Goal: Use online tool/utility: Utilize a website feature to perform a specific function

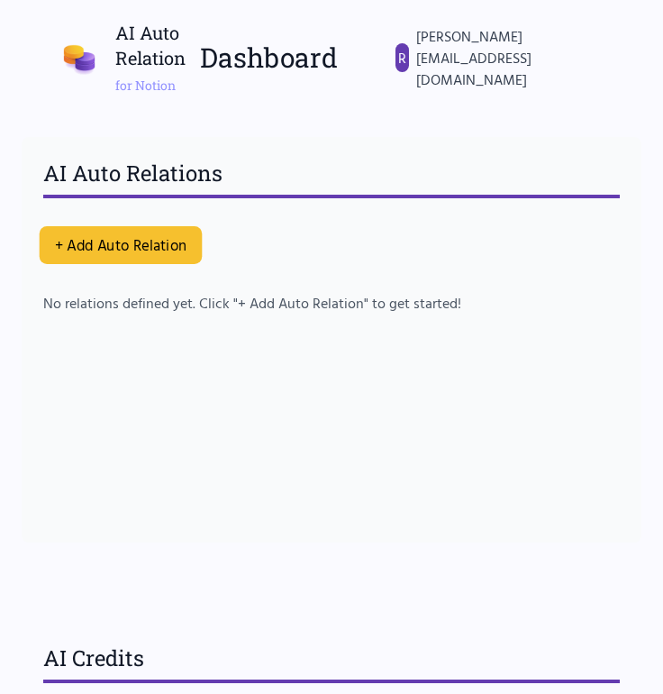
click at [132, 226] on button "+ Add Auto Relation" at bounding box center [121, 245] width 163 height 38
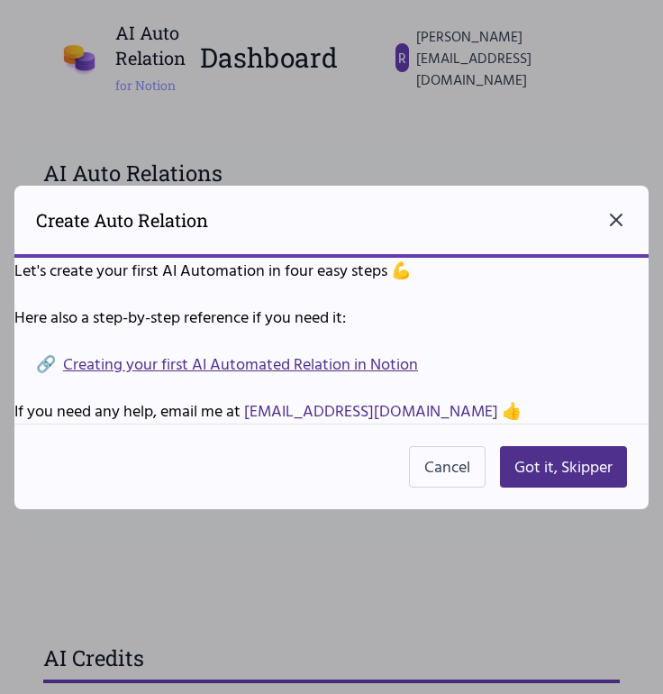
click at [621, 223] on icon "Close dialog" at bounding box center [616, 219] width 11 height 11
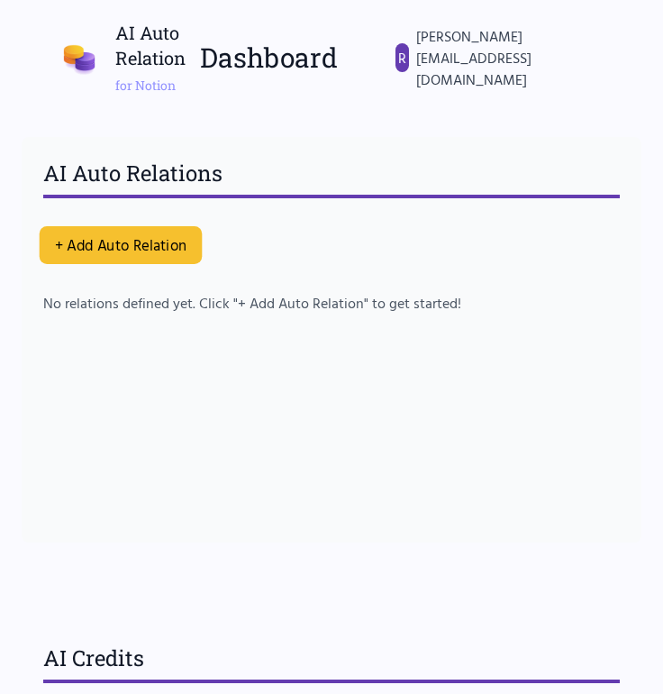
click at [188, 226] on button "+ Add Auto Relation" at bounding box center [121, 245] width 163 height 38
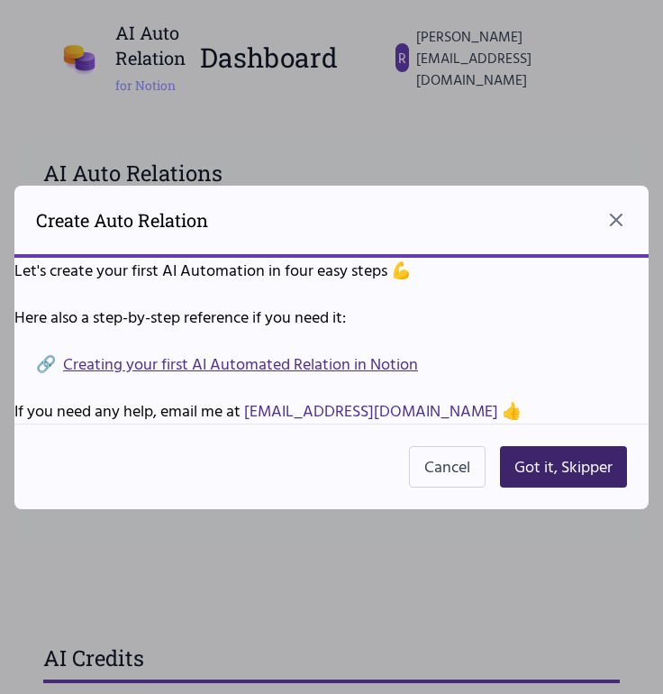
click at [551, 473] on button "Got it, Skipper" at bounding box center [563, 466] width 127 height 41
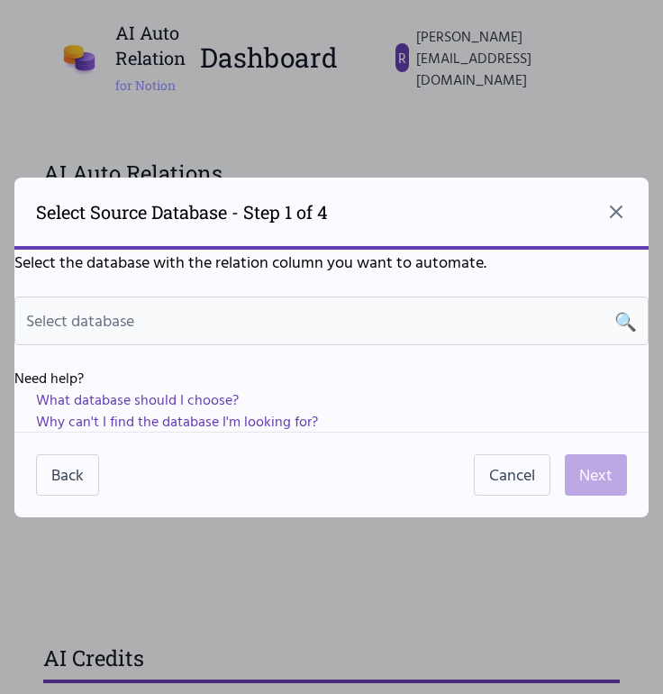
click at [134, 320] on span "Select database" at bounding box center [80, 320] width 108 height 24
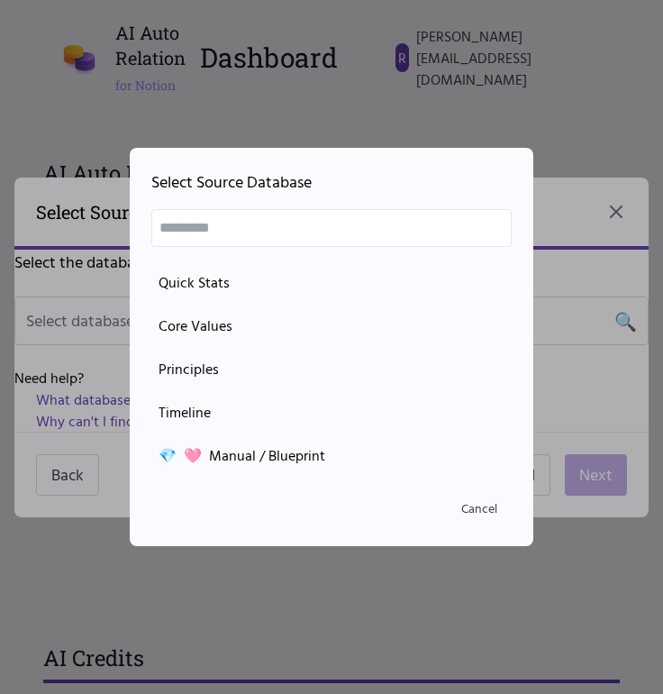
scroll to position [257, 0]
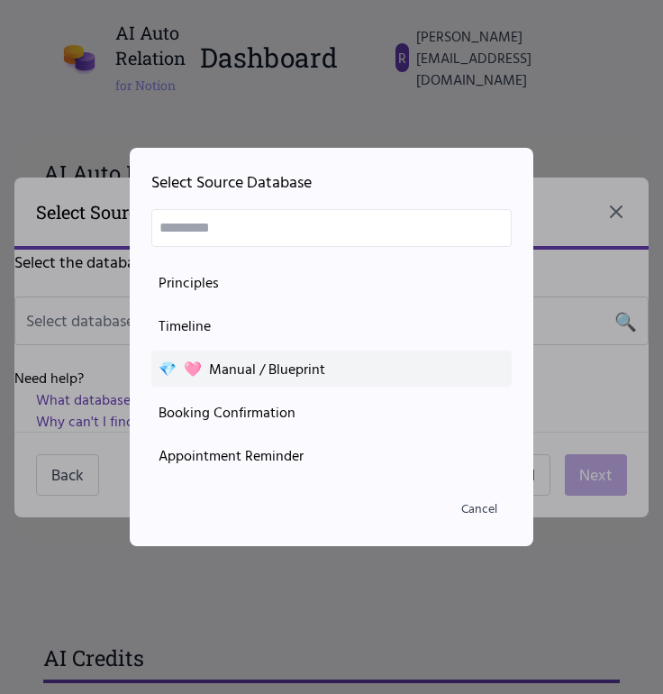
click at [267, 362] on div "💎 🩷 Manual / Blueprint" at bounding box center [332, 369] width 346 height 22
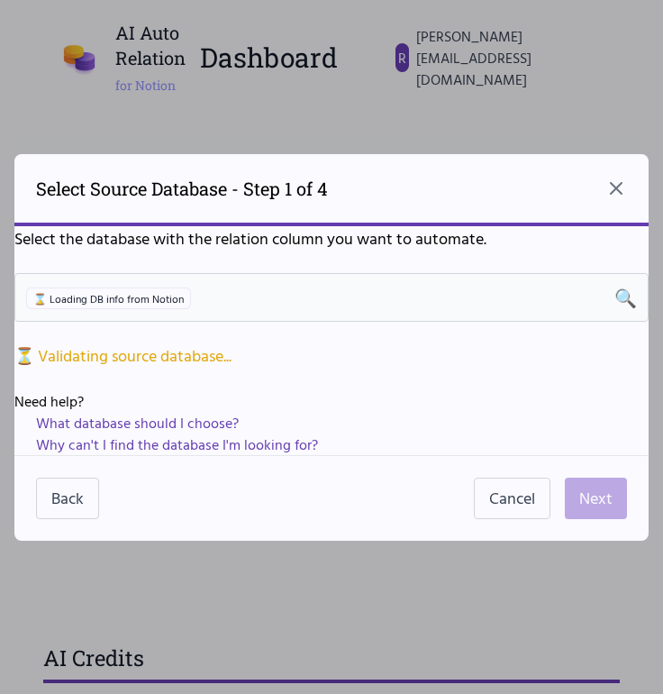
click at [132, 298] on span "⌛ Loading DB info from Notion" at bounding box center [108, 298] width 165 height 22
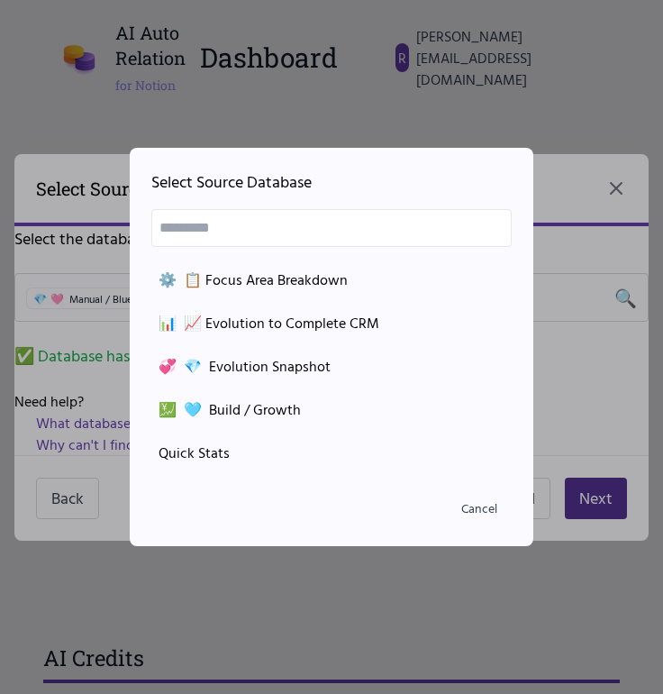
scroll to position [0, 0]
click at [107, 273] on div at bounding box center [331, 347] width 663 height 694
click at [481, 516] on button "Cancel" at bounding box center [479, 508] width 65 height 32
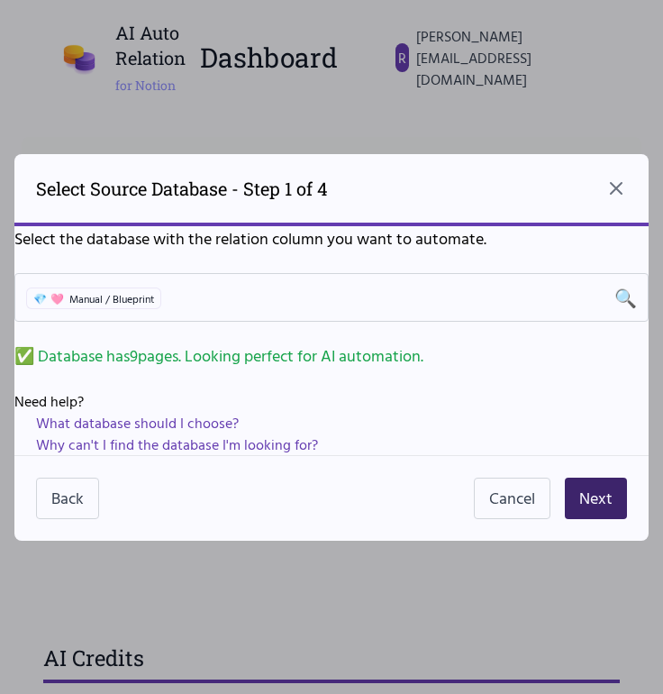
click at [609, 501] on button "Next" at bounding box center [596, 497] width 62 height 41
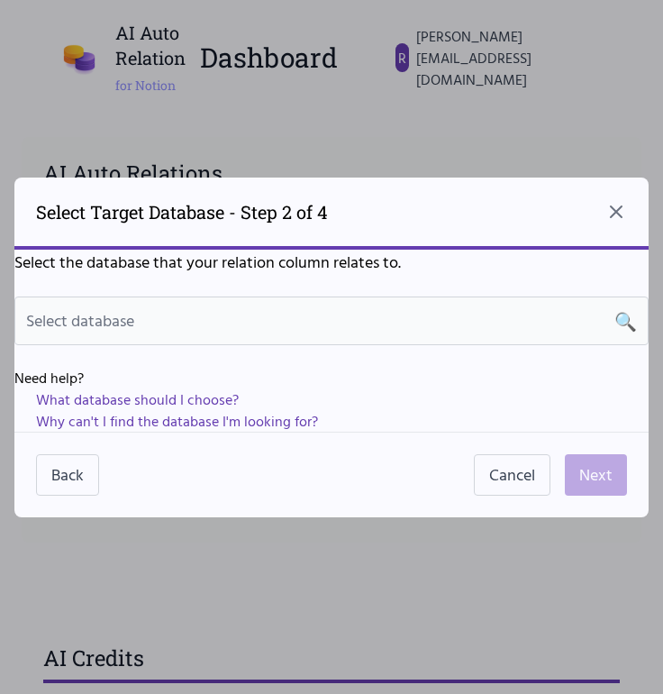
click at [186, 324] on div "Select database 🔍" at bounding box center [331, 320] width 611 height 25
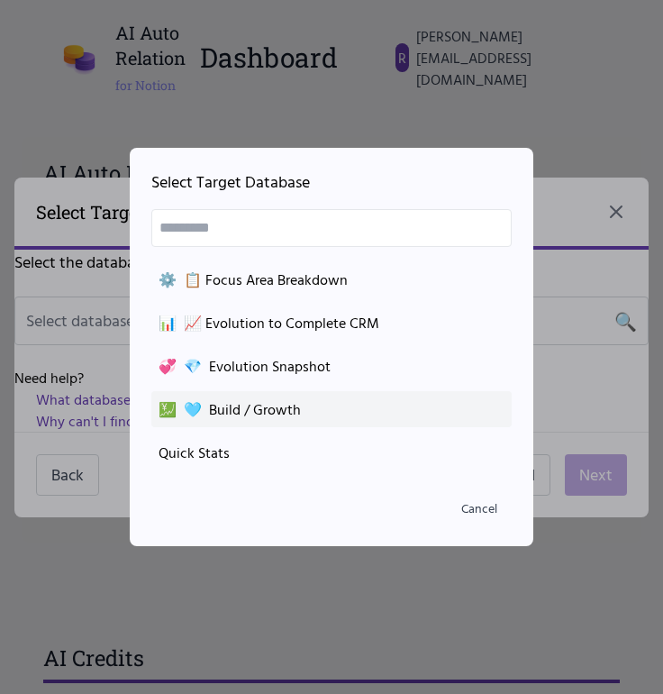
click at [240, 412] on div "💹 🩵 Build / Growth" at bounding box center [332, 409] width 346 height 22
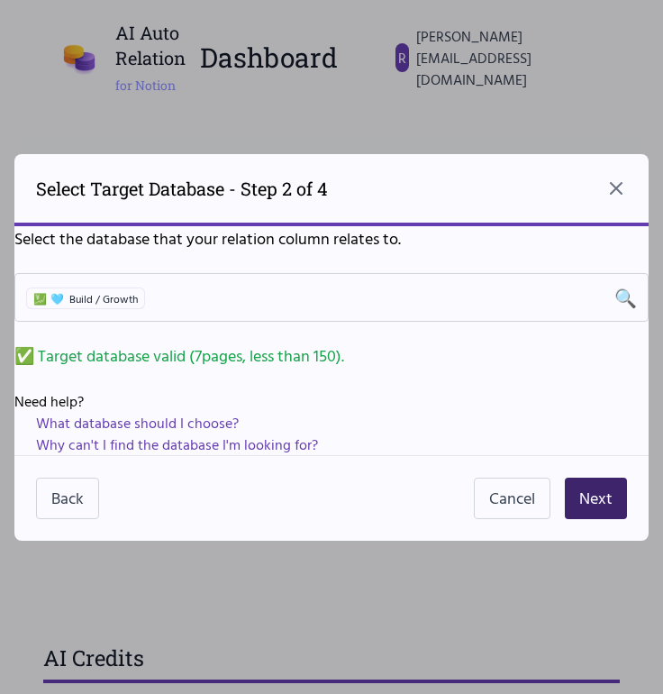
click at [593, 494] on button "Next" at bounding box center [596, 497] width 62 height 41
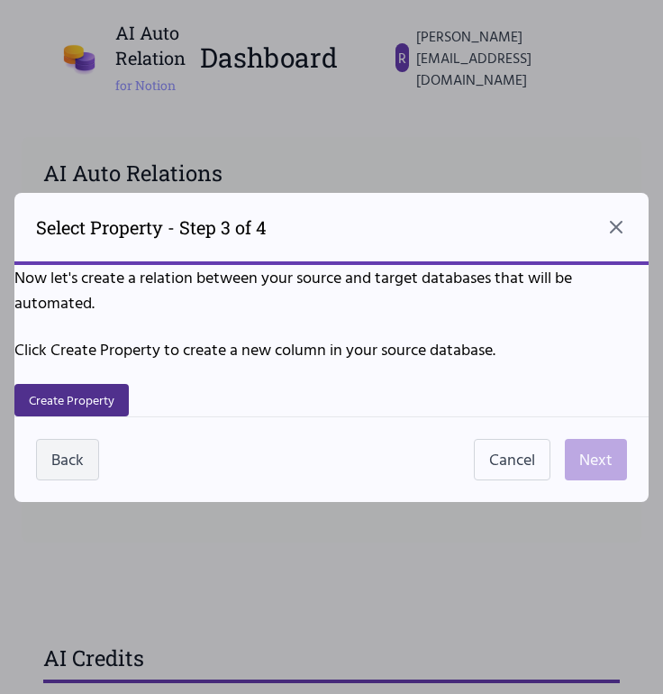
click at [72, 457] on button "Back" at bounding box center [67, 459] width 63 height 41
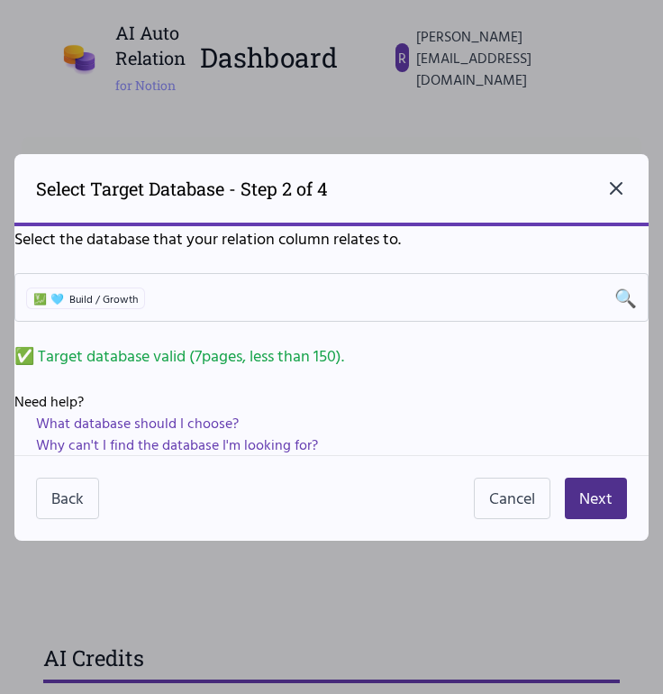
click at [616, 195] on icon "Close dialog" at bounding box center [616, 188] width 22 height 22
